Goal: Information Seeking & Learning: Learn about a topic

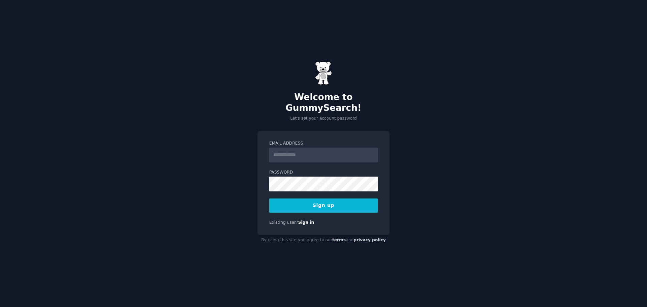
click at [295, 148] on input "Email Address" at bounding box center [323, 155] width 108 height 15
click at [301, 220] on link "Sign in" at bounding box center [306, 222] width 16 height 5
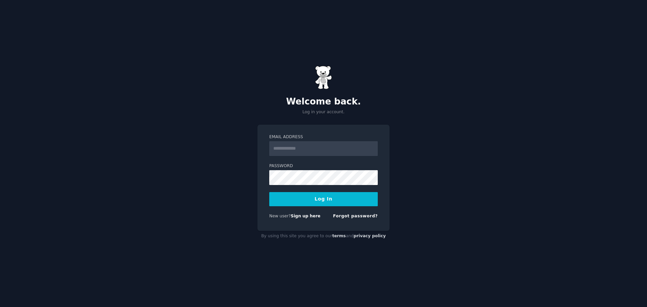
click at [317, 149] on input "Email Address" at bounding box center [323, 148] width 108 height 15
type input "**********"
click at [336, 200] on button "Log In" at bounding box center [323, 199] width 108 height 14
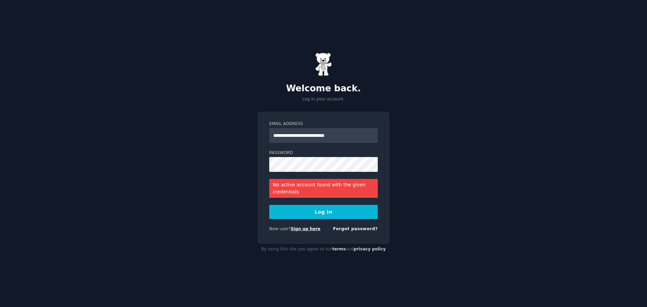
click at [301, 228] on link "Sign up here" at bounding box center [306, 228] width 30 height 5
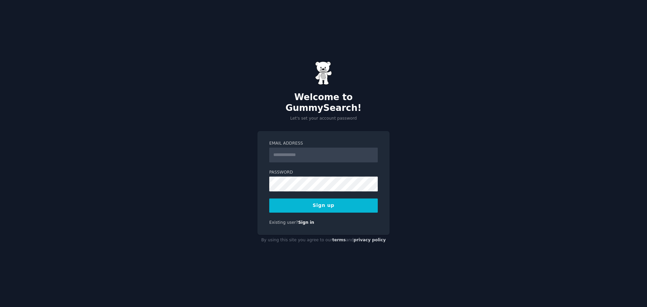
click at [313, 140] on label "Email Address" at bounding box center [323, 143] width 108 height 6
click at [313, 148] on input "Email Address" at bounding box center [323, 155] width 108 height 15
click at [331, 153] on input "Email Address" at bounding box center [323, 155] width 108 height 15
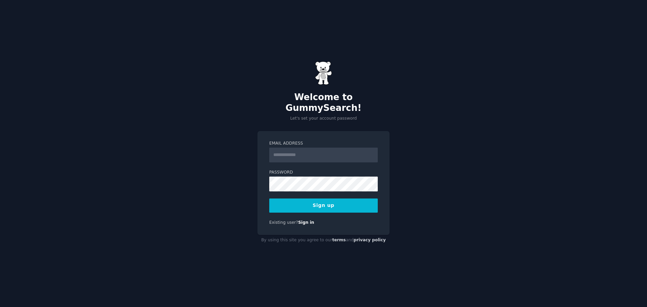
click at [305, 150] on input "Email Address" at bounding box center [323, 155] width 108 height 15
click at [305, 148] on input "Email Address" at bounding box center [323, 155] width 108 height 15
type input "**********"
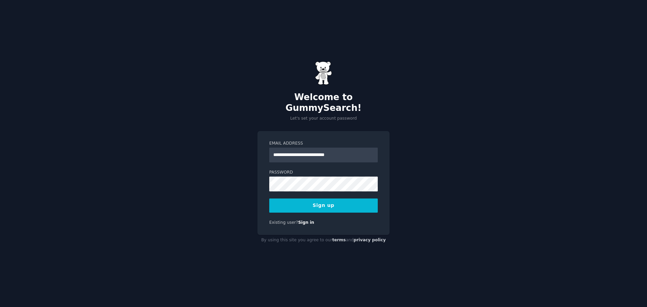
click at [332, 201] on button "Sign up" at bounding box center [323, 205] width 108 height 14
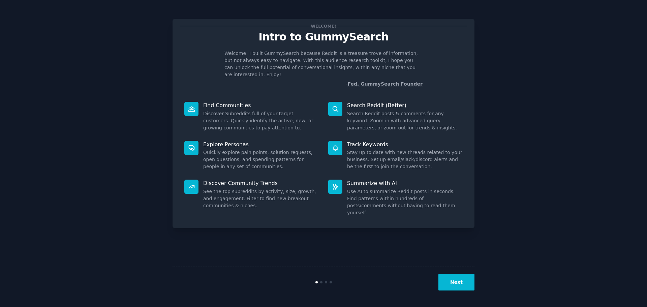
click at [468, 279] on button "Next" at bounding box center [456, 282] width 36 height 17
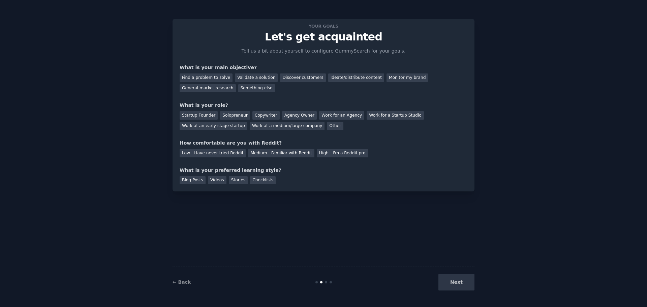
click at [464, 282] on div "Next" at bounding box center [424, 282] width 101 height 17
click at [282, 80] on div "Discover customers" at bounding box center [302, 77] width 45 height 8
click at [255, 77] on div "Validate a solution" at bounding box center [256, 77] width 43 height 8
click at [189, 76] on div "Find a problem to solve" at bounding box center [206, 77] width 53 height 8
click at [458, 277] on div "Next" at bounding box center [424, 282] width 101 height 17
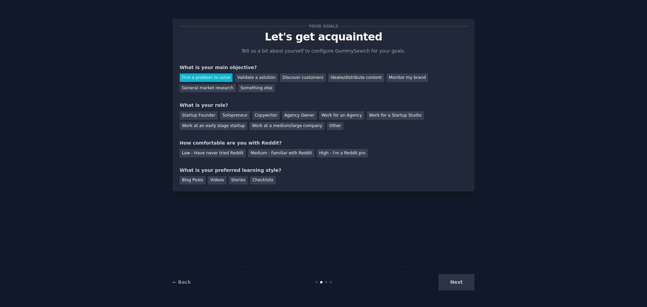
click at [457, 283] on div "Next" at bounding box center [424, 282] width 101 height 17
click at [197, 113] on div "Startup Founder" at bounding box center [199, 115] width 38 height 8
click at [257, 151] on div "Medium - Familiar with Reddit" at bounding box center [281, 153] width 66 height 8
click at [213, 182] on div "Videos" at bounding box center [217, 180] width 19 height 8
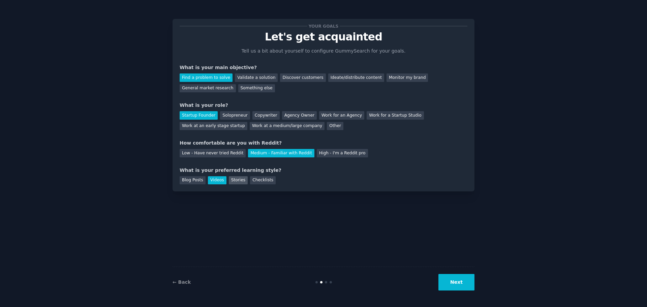
click at [231, 182] on div "Stories" at bounding box center [238, 180] width 19 height 8
click at [216, 182] on div "Videos" at bounding box center [217, 180] width 19 height 8
click at [231, 179] on div "Stories" at bounding box center [238, 180] width 19 height 8
click at [448, 284] on button "Next" at bounding box center [456, 282] width 36 height 17
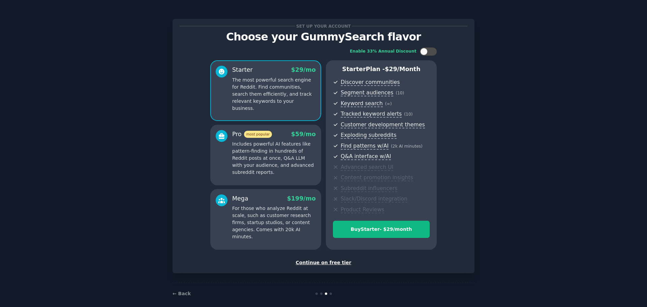
click at [336, 262] on div "Continue on free tier" at bounding box center [324, 262] width 288 height 7
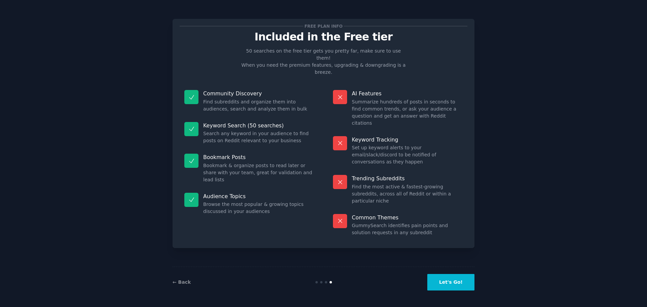
click at [460, 281] on button "Let's Go!" at bounding box center [450, 282] width 47 height 17
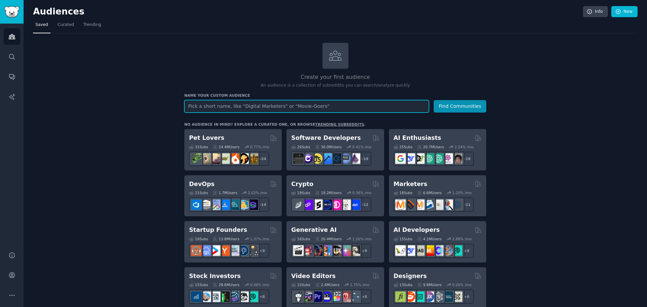
click at [249, 107] on input "text" at bounding box center [306, 106] width 245 height 12
click at [235, 107] on input "criadores de conteudo" at bounding box center [306, 106] width 245 height 12
type input "criadores de conteudo"
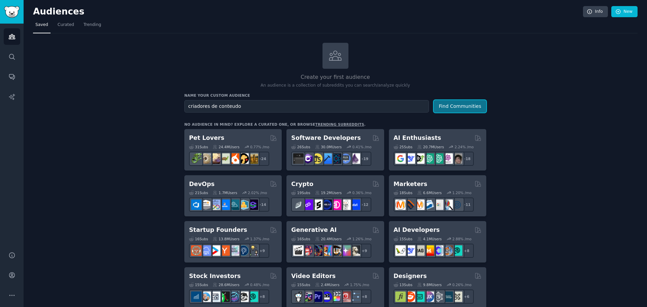
click at [466, 108] on button "Find Communities" at bounding box center [460, 106] width 53 height 12
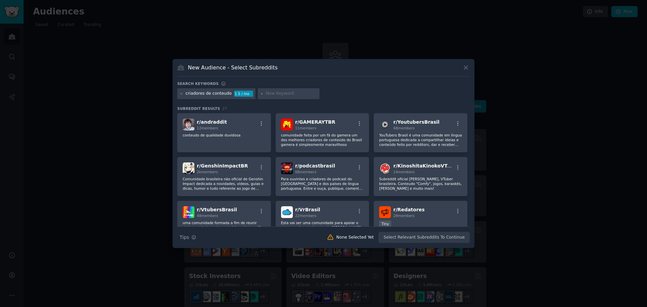
click at [211, 94] on div "criadores de conteudo" at bounding box center [209, 94] width 46 height 6
click at [212, 94] on div "criadores de conteudo" at bounding box center [209, 94] width 46 height 6
click at [180, 93] on icon at bounding box center [182, 94] width 4 height 4
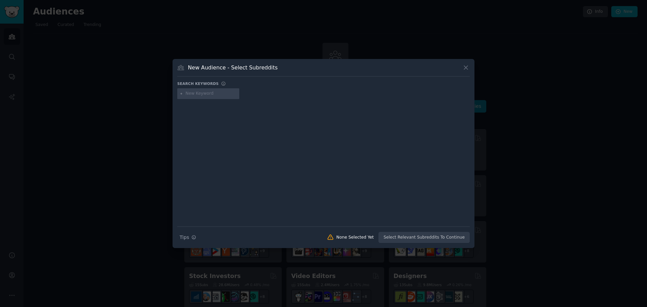
click at [211, 92] on input "text" at bounding box center [211, 94] width 51 height 6
type input "toutubers"
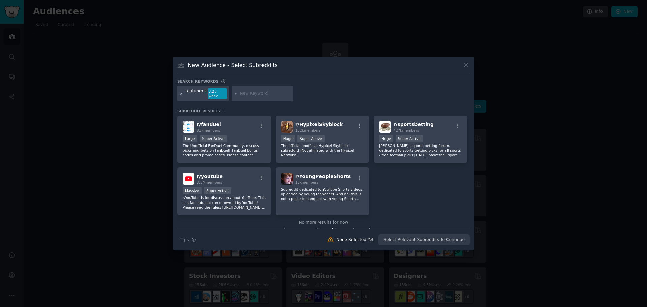
click at [181, 95] on icon at bounding box center [182, 94] width 4 height 4
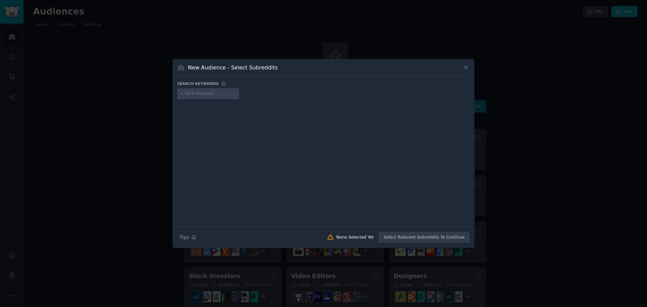
click at [193, 95] on input "text" at bounding box center [211, 94] width 51 height 6
type input "youyube"
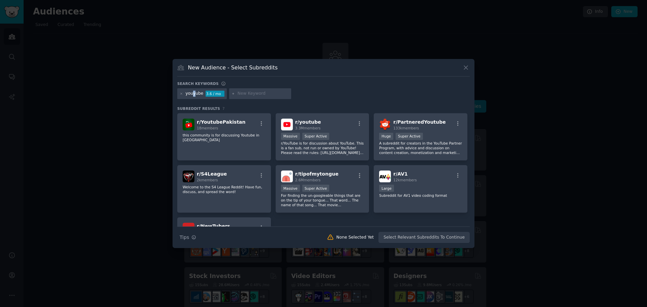
click at [191, 94] on div "youyube" at bounding box center [195, 94] width 18 height 6
click at [182, 93] on icon at bounding box center [182, 94] width 4 height 4
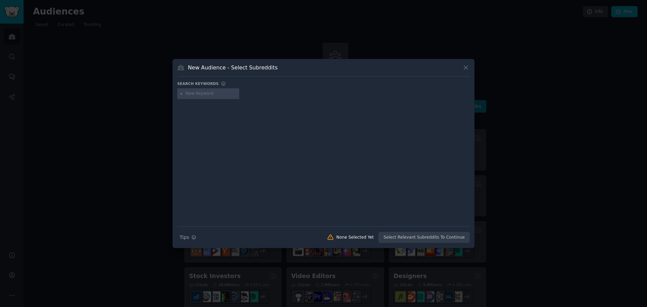
click at [190, 94] on input "text" at bounding box center [211, 94] width 51 height 6
type input "youtube"
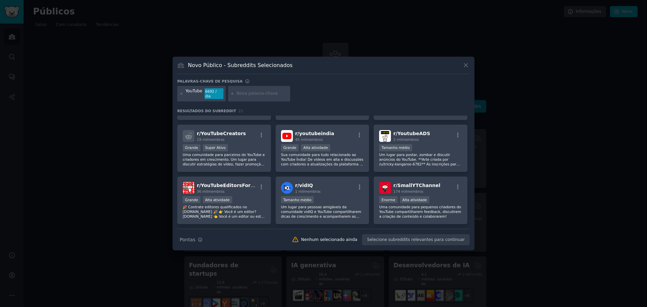
scroll to position [202, 0]
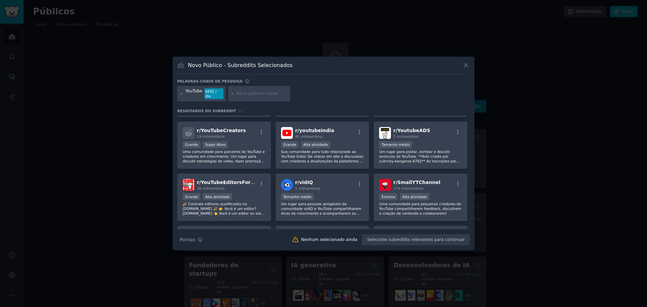
click at [246, 94] on input "text" at bounding box center [261, 94] width 51 height 6
type input "brasil"
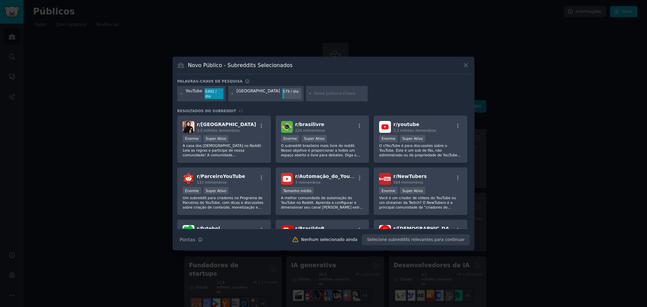
click at [524, 45] on div at bounding box center [323, 153] width 647 height 307
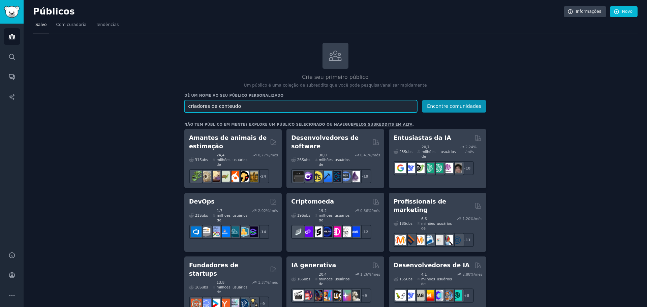
click at [209, 107] on input "criadores de conteudo" at bounding box center [300, 106] width 233 height 12
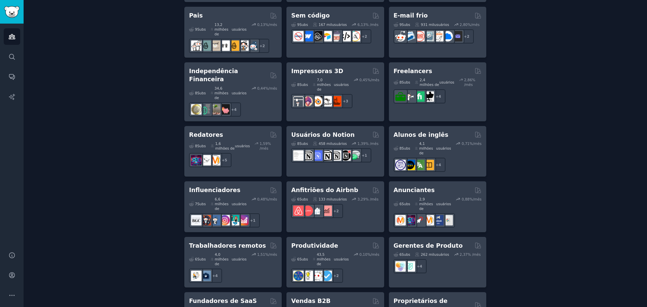
scroll to position [539, 0]
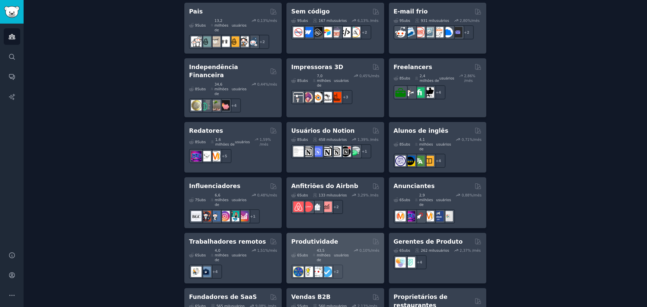
click at [337, 237] on div "Produtividade" at bounding box center [335, 241] width 88 height 8
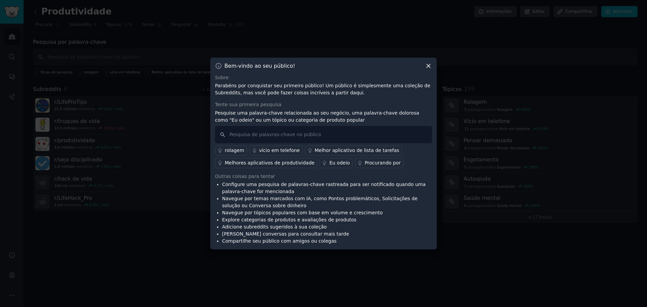
click at [379, 164] on font "Procurando por" at bounding box center [382, 162] width 36 height 5
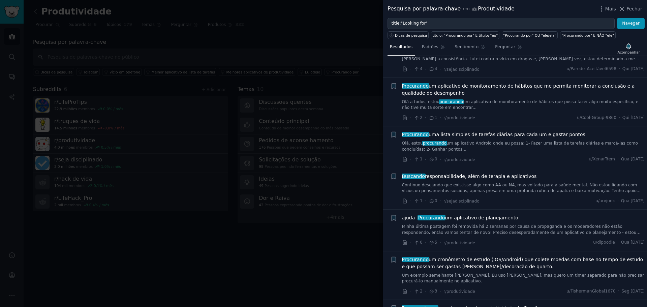
scroll to position [269, 0]
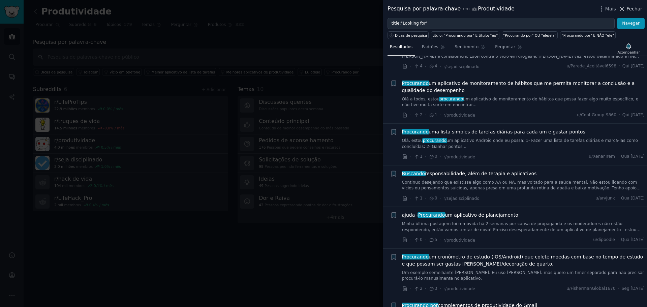
click at [624, 7] on icon at bounding box center [622, 9] width 4 height 4
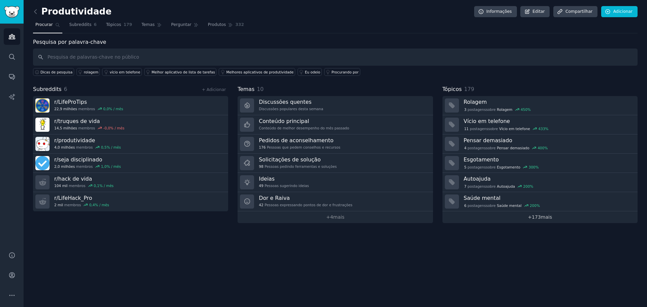
click at [537, 214] on font "173" at bounding box center [536, 216] width 9 height 5
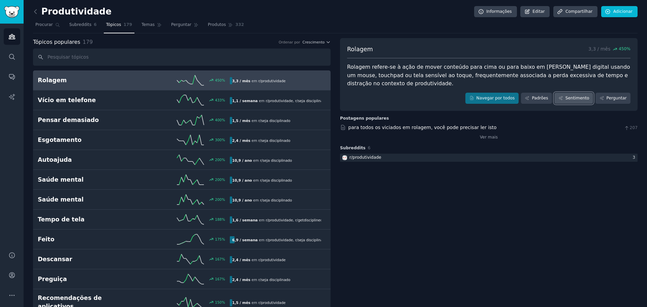
click at [587, 100] on font "Sentimento" at bounding box center [577, 98] width 24 height 5
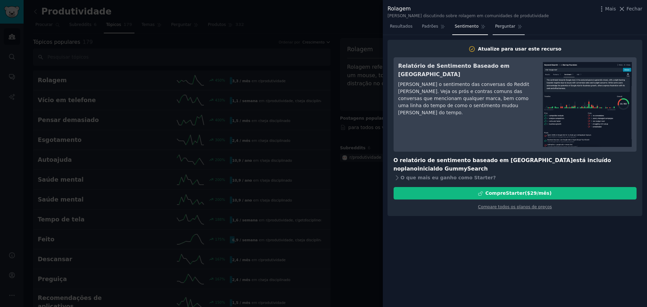
click at [500, 29] on span "Perguntar" at bounding box center [505, 27] width 20 height 6
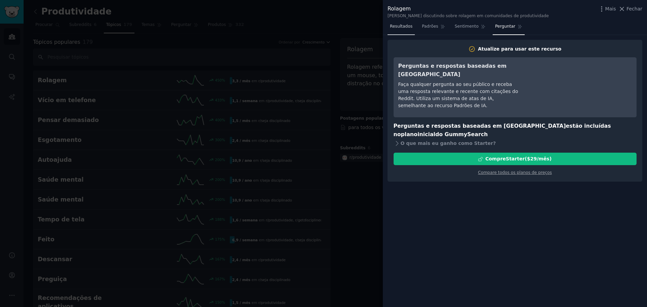
click at [402, 26] on font "Resultados" at bounding box center [401, 26] width 23 height 5
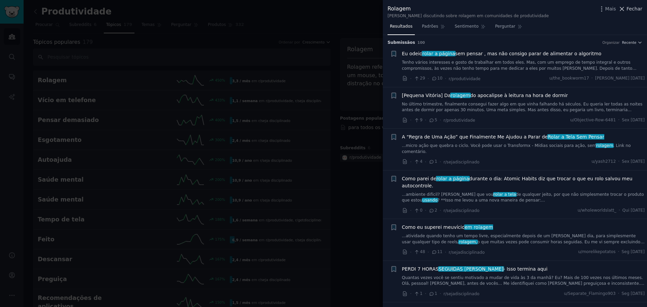
click at [638, 11] on font "Fechar" at bounding box center [634, 8] width 16 height 5
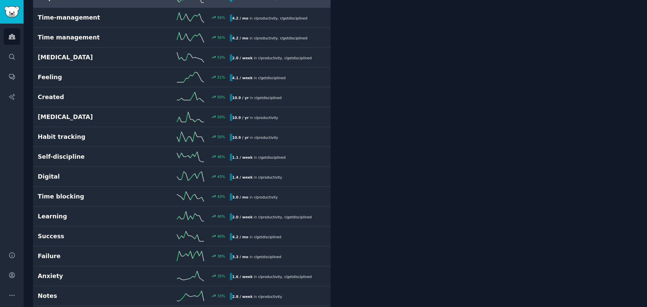
scroll to position [741, 0]
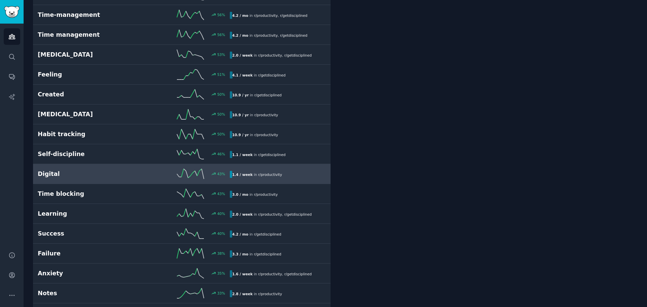
click at [154, 164] on link "Digital 43 % 1.4 / week in r/ productivity" at bounding box center [181, 174] width 297 height 20
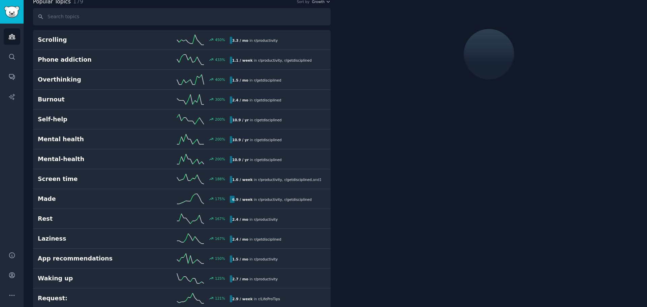
scroll to position [38, 0]
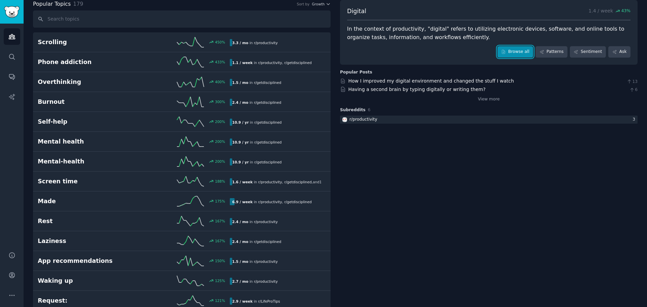
click at [528, 54] on link "Browse all" at bounding box center [515, 51] width 36 height 11
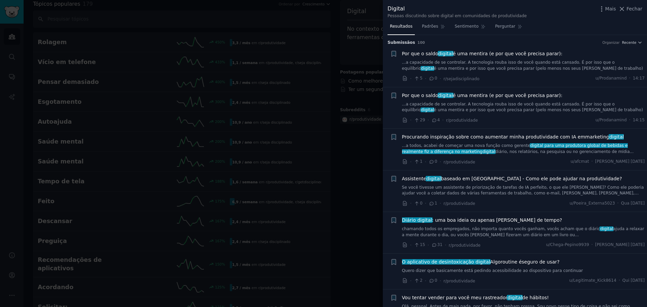
click at [549, 27] on div "Resultados Padrões Sentimento Perguntar" at bounding box center [515, 28] width 264 height 14
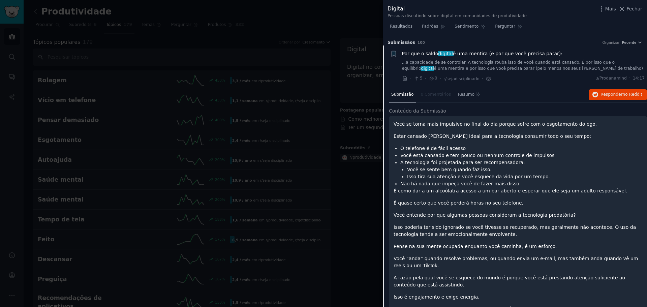
click at [468, 130] on div "Você se torna mais impulsivo no final do dia porque sofre com o esgotamento do …" at bounding box center [517, 254] width 249 height 267
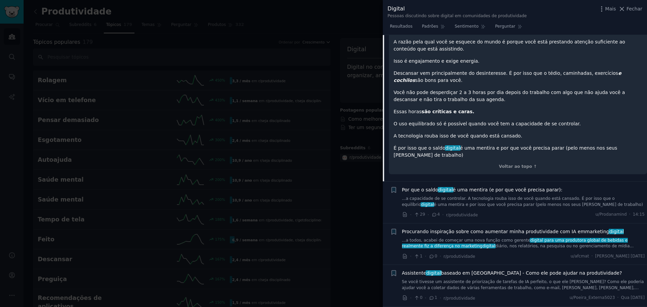
scroll to position [269, 0]
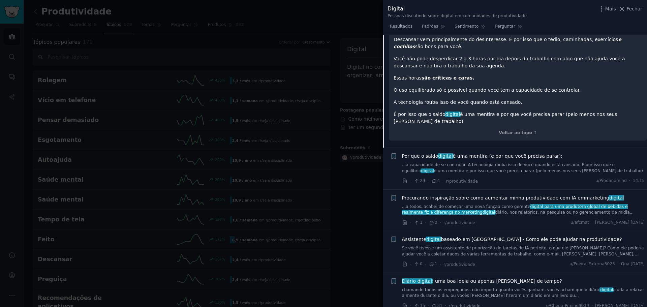
click at [470, 153] on font "é uma mentira (e por que você precisa parar):" at bounding box center [507, 155] width 109 height 5
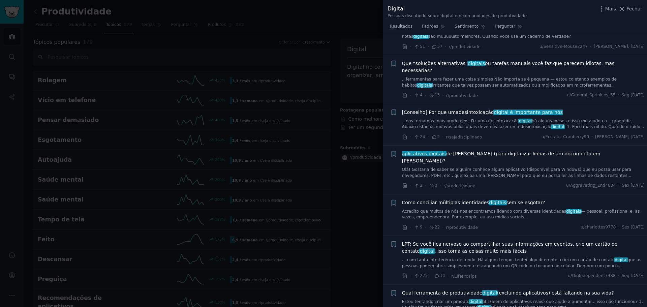
scroll to position [726, 0]
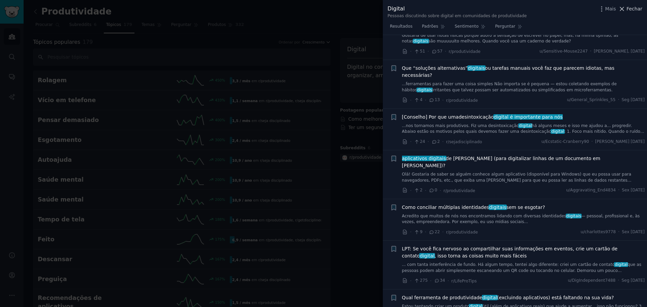
click at [629, 9] on font "Fechar" at bounding box center [634, 8] width 16 height 5
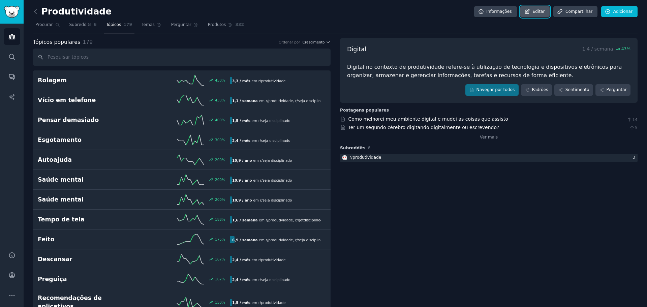
click at [539, 15] on link "Editar" at bounding box center [534, 11] width 29 height 11
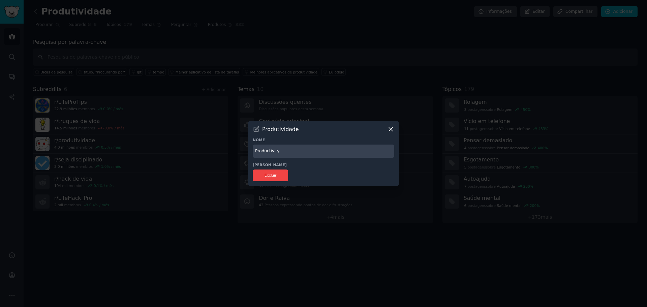
click at [391, 130] on icon at bounding box center [391, 130] width 4 height 4
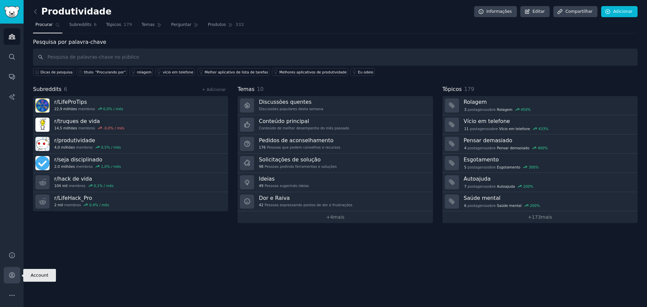
click at [10, 280] on link "Conta" at bounding box center [12, 275] width 17 height 17
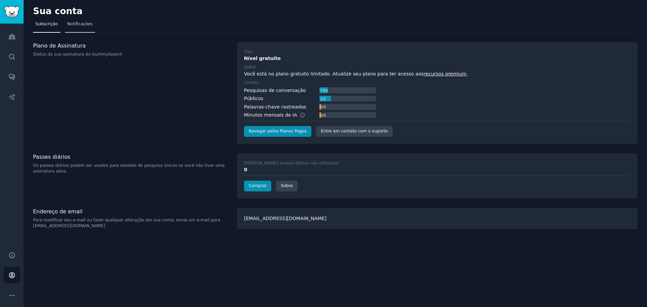
click at [75, 24] on font "Notificações" at bounding box center [79, 24] width 25 height 5
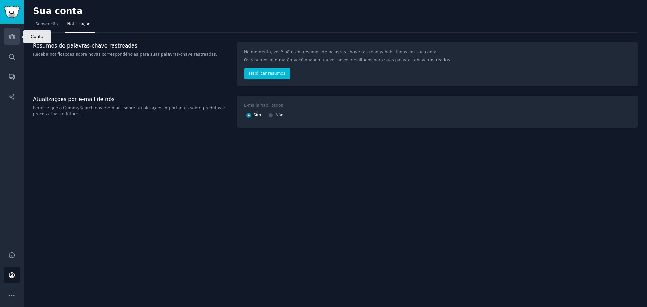
click at [9, 38] on icon "Barra lateral" at bounding box center [12, 36] width 6 height 5
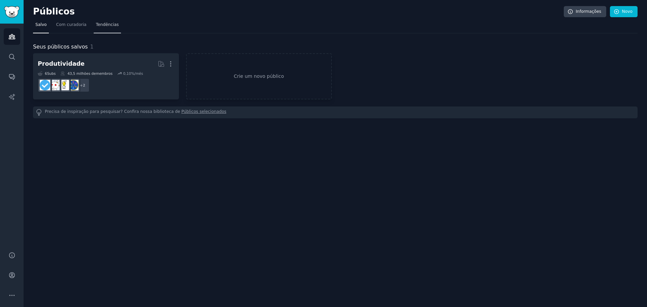
click at [96, 28] on link "Tendências" at bounding box center [108, 27] width 28 height 14
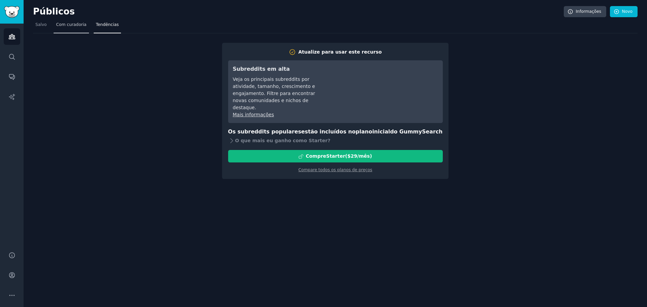
click at [67, 27] on font "Com curadoria" at bounding box center [71, 24] width 30 height 5
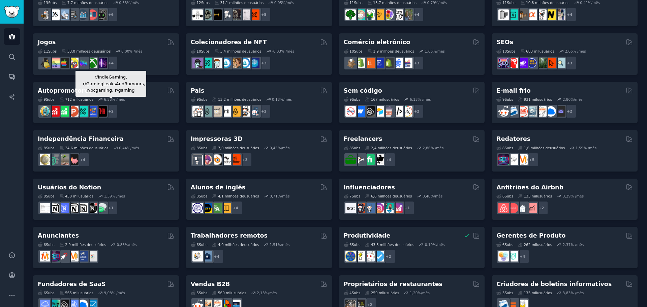
scroll to position [232, 0]
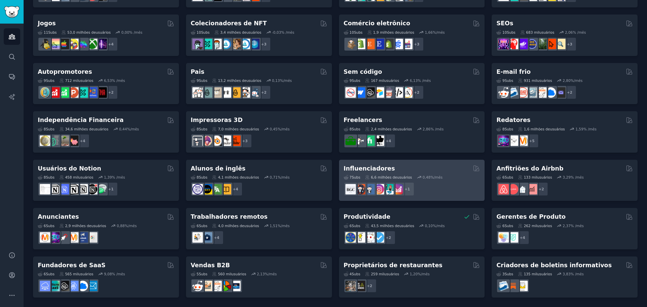
click at [380, 168] on font "Influenciadores" at bounding box center [369, 168] width 51 height 7
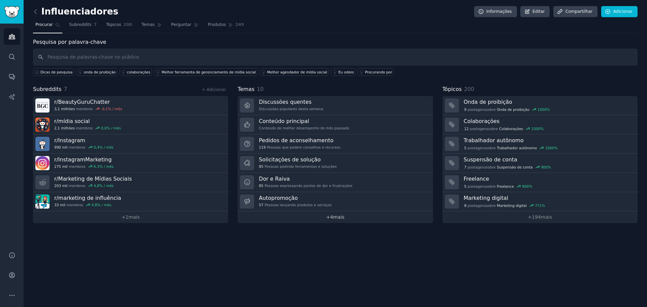
click at [340, 219] on font "mais" at bounding box center [338, 216] width 11 height 5
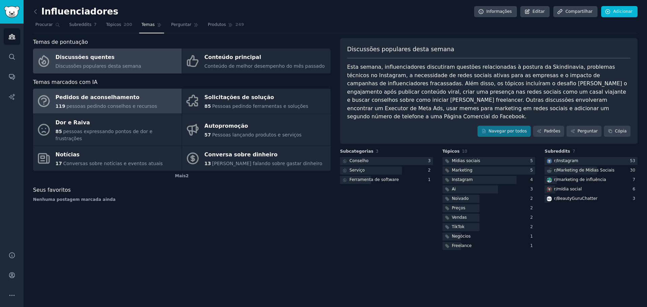
click at [157, 101] on link "Pedidos de aconselhamento 119 pessoas pedindo conselhos e recursos" at bounding box center [107, 101] width 149 height 25
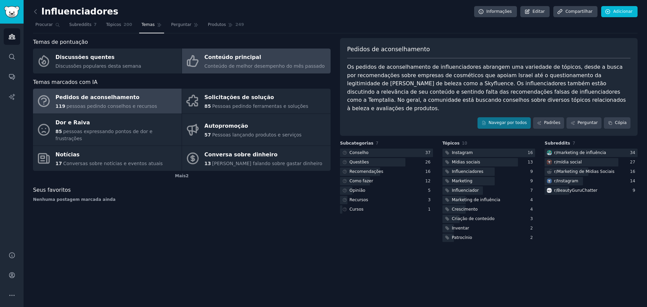
click at [252, 57] on font "Conteúdo principal" at bounding box center [232, 57] width 57 height 6
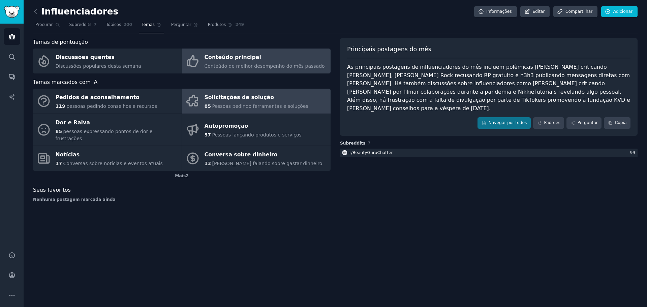
click at [243, 98] on font "Solicitações de solução" at bounding box center [239, 97] width 70 height 6
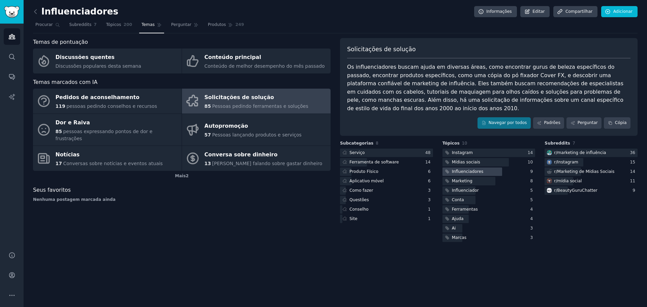
click at [471, 169] on font "Influenciadores" at bounding box center [468, 171] width 32 height 5
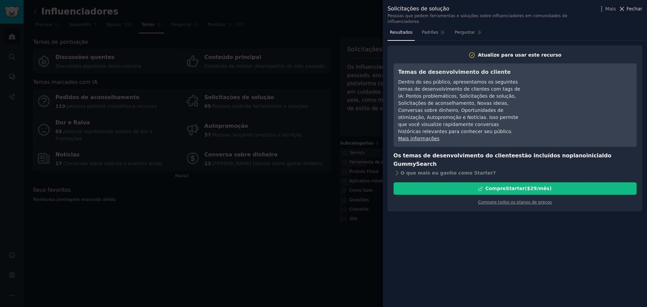
click at [637, 11] on font "Fechar" at bounding box center [634, 8] width 16 height 5
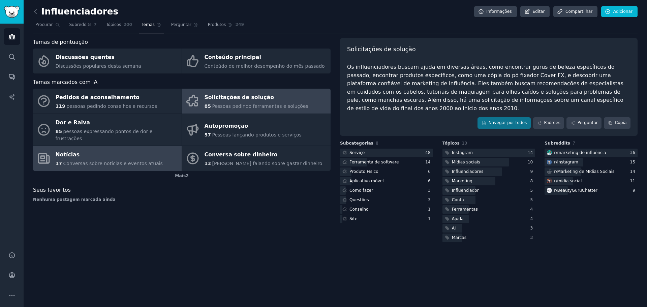
click at [153, 146] on link "Notícias 17 Conversas sobre notícias e eventos atuais" at bounding box center [107, 158] width 149 height 25
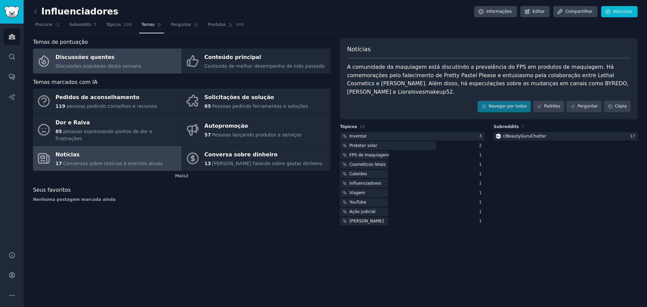
click at [152, 65] on link "Discussões quentes Discussões populares desta semana" at bounding box center [107, 61] width 149 height 25
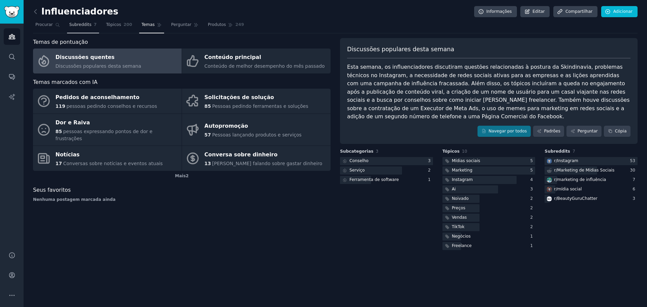
click at [79, 29] on link "Subreddits 7" at bounding box center [83, 27] width 32 height 14
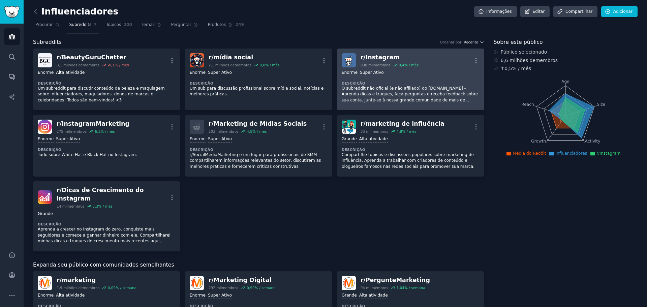
click at [446, 64] on div "r/ Instagram 990 mil membros 0,4 % / mês Mais" at bounding box center [411, 60] width 138 height 14
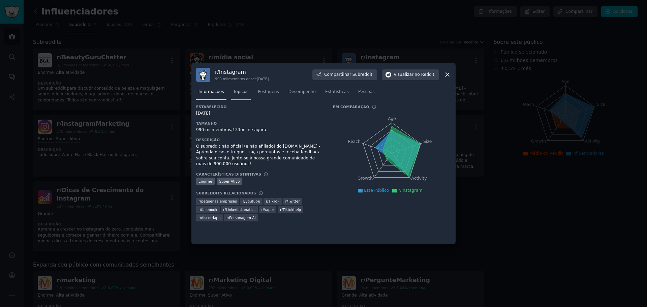
click at [238, 91] on font "Tópicos" at bounding box center [240, 91] width 15 height 5
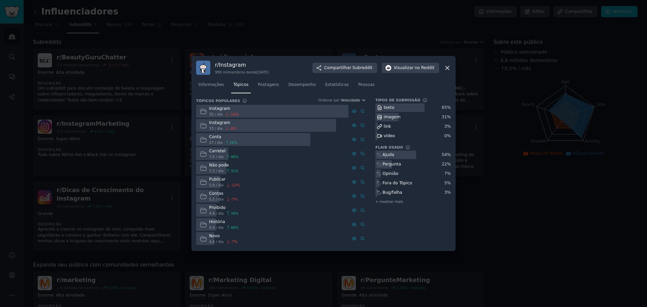
click at [390, 108] on font "texto" at bounding box center [389, 107] width 11 height 5
click at [314, 49] on div at bounding box center [323, 153] width 647 height 307
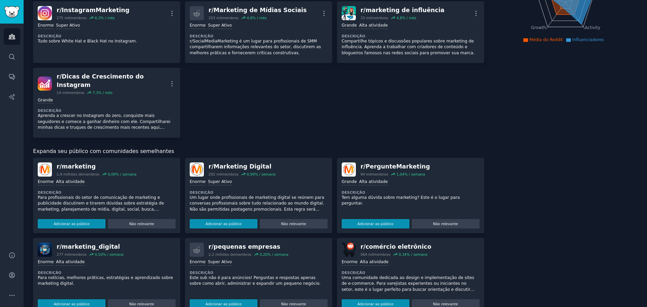
scroll to position [135, 0]
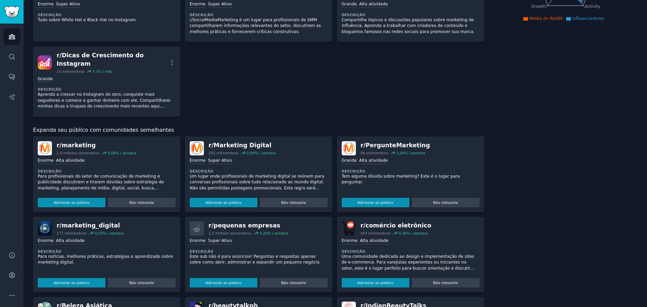
click at [72, 142] on font "marketing" at bounding box center [79, 145] width 34 height 7
click at [43, 141] on img at bounding box center [45, 148] width 14 height 14
click at [65, 200] on font "Adicionar ao público" at bounding box center [72, 202] width 36 height 4
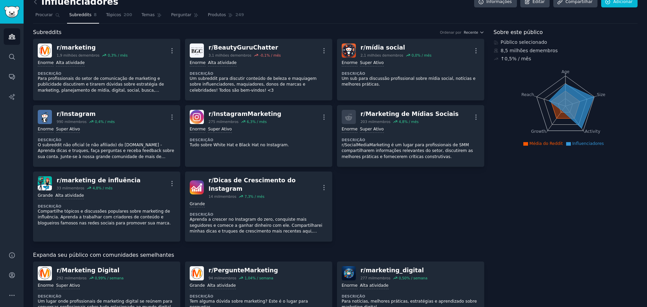
scroll to position [0, 0]
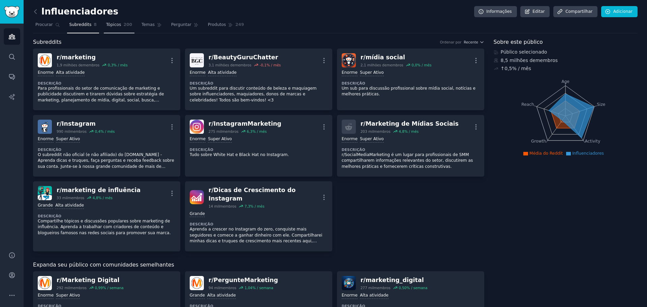
click at [119, 29] on link "Tópicos 200" at bounding box center [119, 27] width 31 height 14
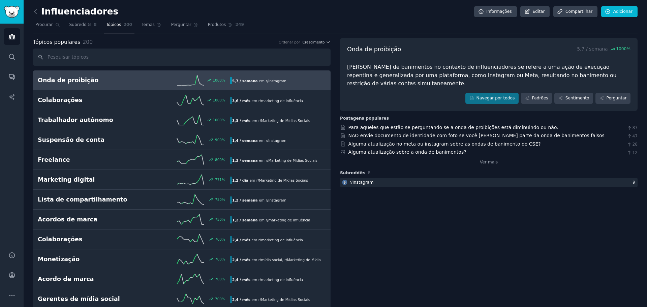
click at [178, 80] on icon at bounding box center [190, 80] width 27 height 10
click at [189, 79] on icon at bounding box center [190, 80] width 27 height 10
click at [615, 96] on font "Perguntar" at bounding box center [616, 98] width 20 height 5
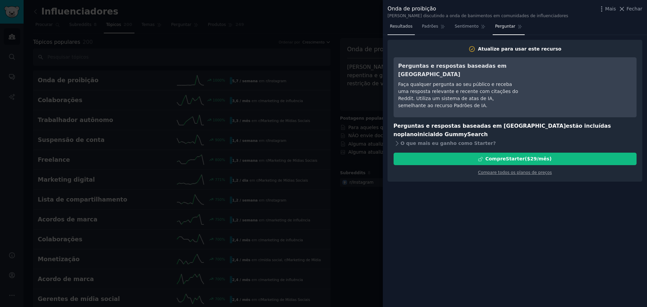
click at [398, 27] on font "Resultados" at bounding box center [401, 26] width 23 height 5
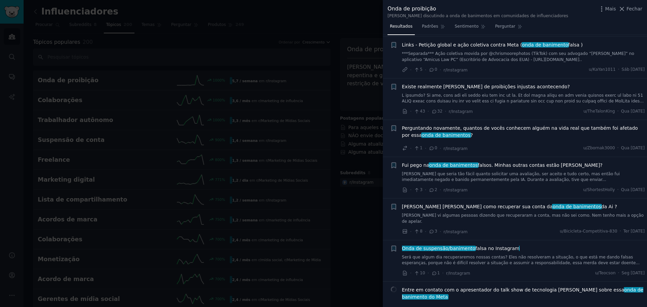
scroll to position [606, 0]
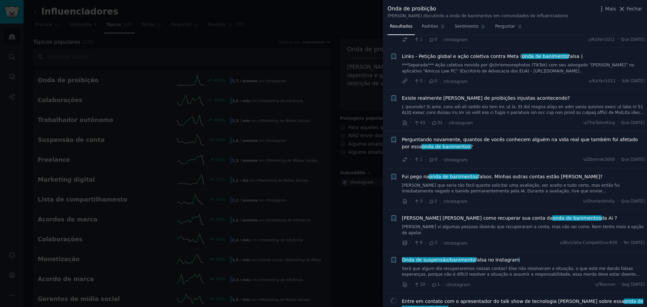
click at [477, 95] on font "Existe realmente uma onda de proibições injustas acontecendo?" at bounding box center [486, 97] width 168 height 5
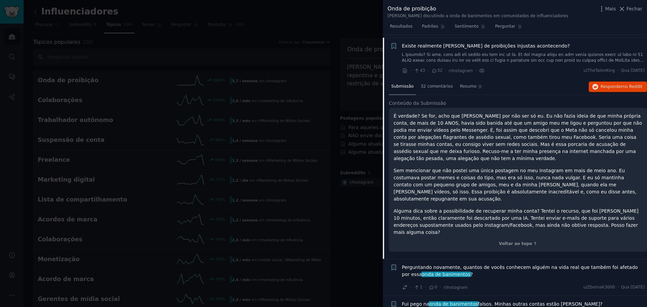
scroll to position [656, 0]
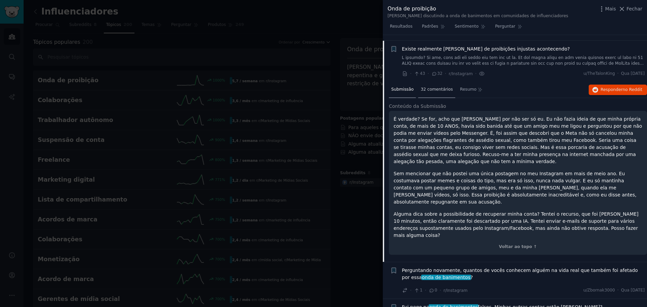
click at [444, 87] on font "32 comentários" at bounding box center [436, 89] width 32 height 5
